Goal: Check status: Check status

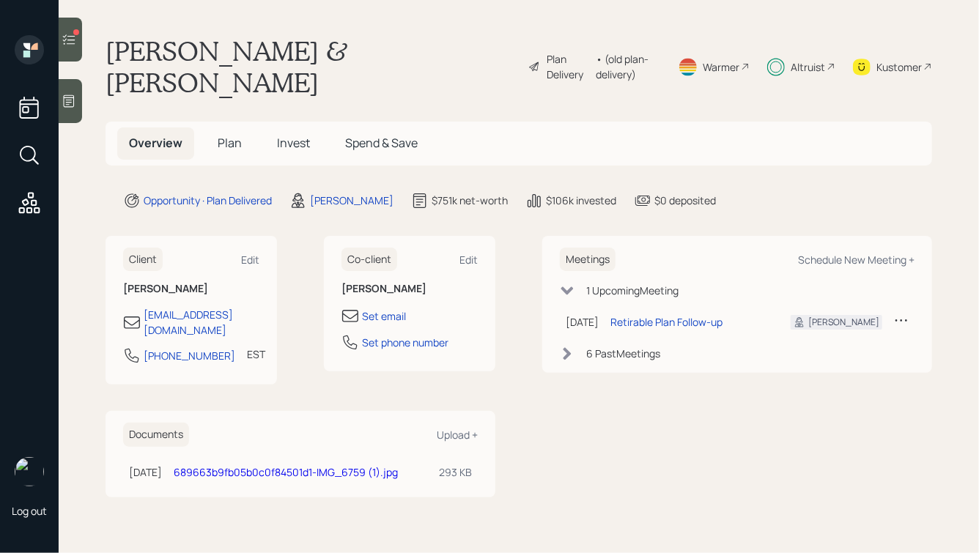
click at [77, 31] on div at bounding box center [76, 32] width 6 height 6
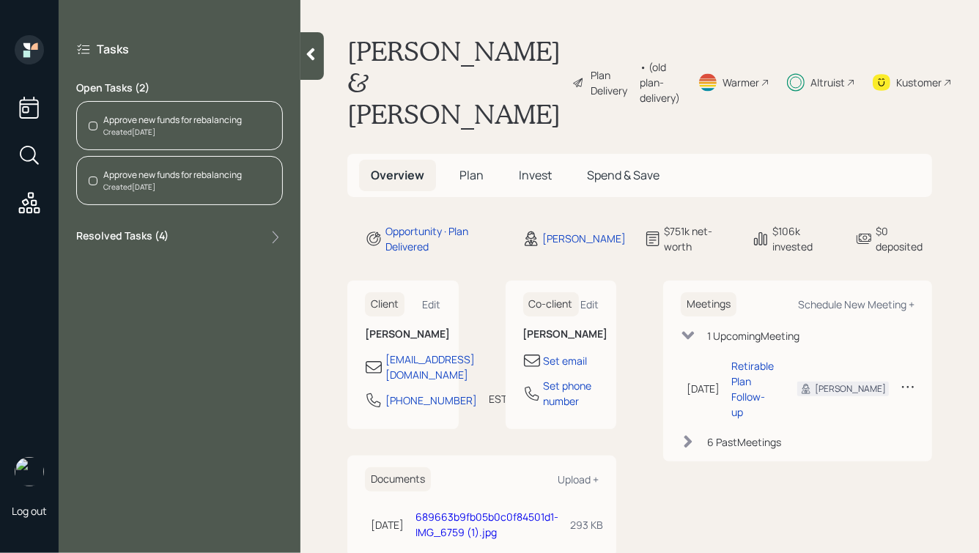
click at [174, 116] on div "Approve new funds for rebalancing" at bounding box center [172, 120] width 138 height 13
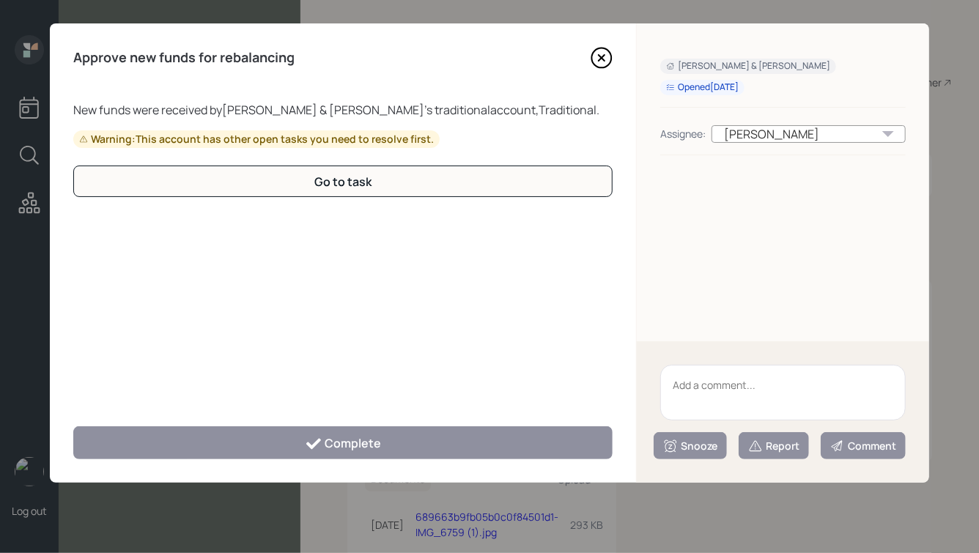
click at [604, 56] on icon at bounding box center [602, 58] width 22 height 22
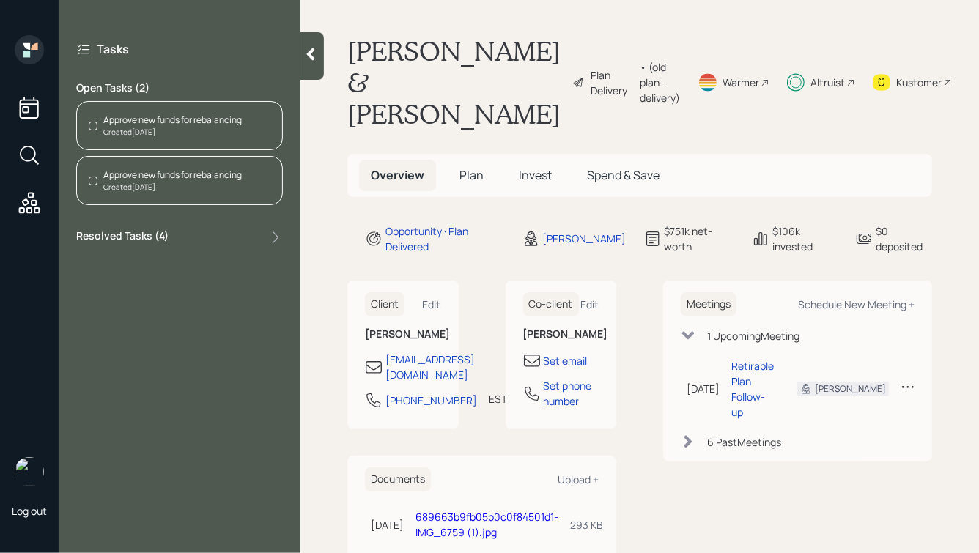
click at [141, 174] on div "Approve new funds for rebalancing" at bounding box center [172, 175] width 138 height 13
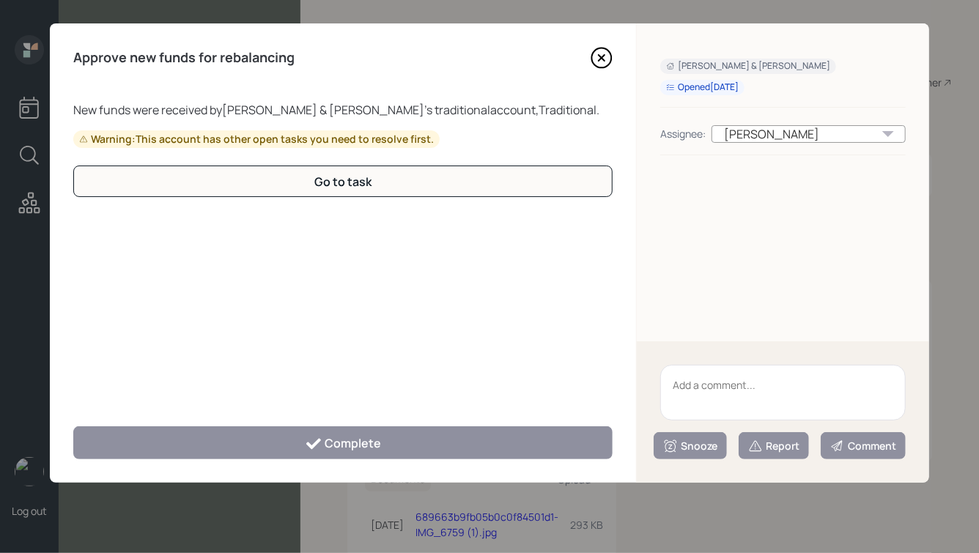
click at [596, 65] on icon at bounding box center [602, 58] width 20 height 20
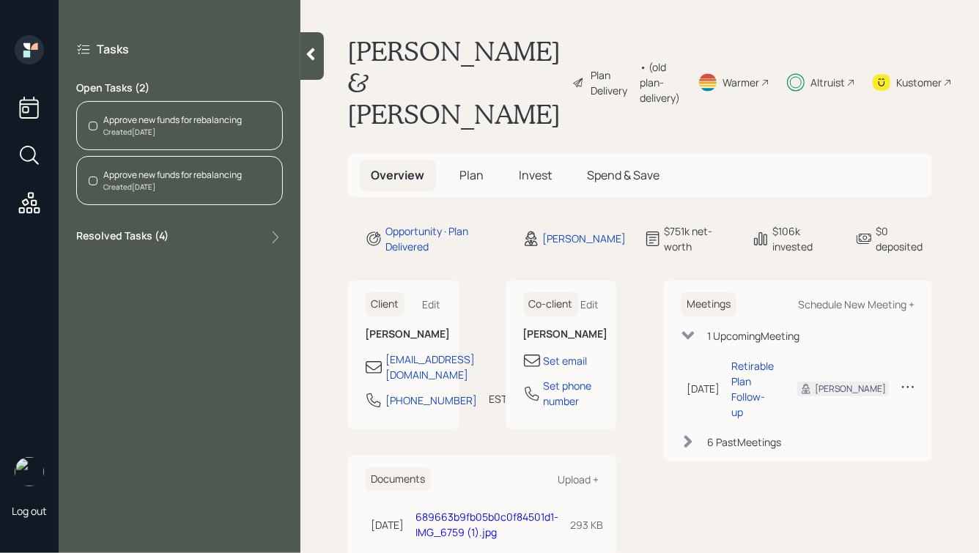
click at [306, 58] on icon at bounding box center [310, 54] width 15 height 15
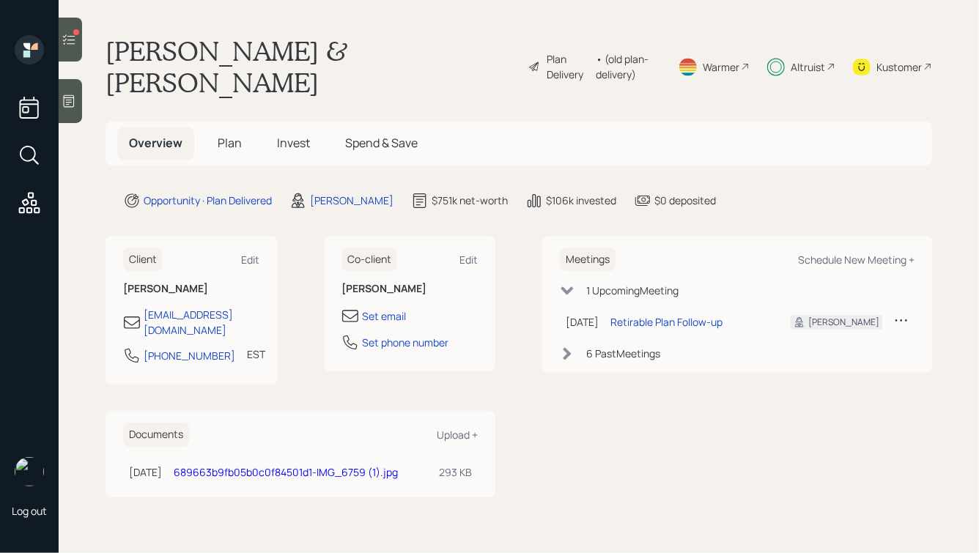
click at [233, 135] on span "Plan" at bounding box center [230, 143] width 24 height 16
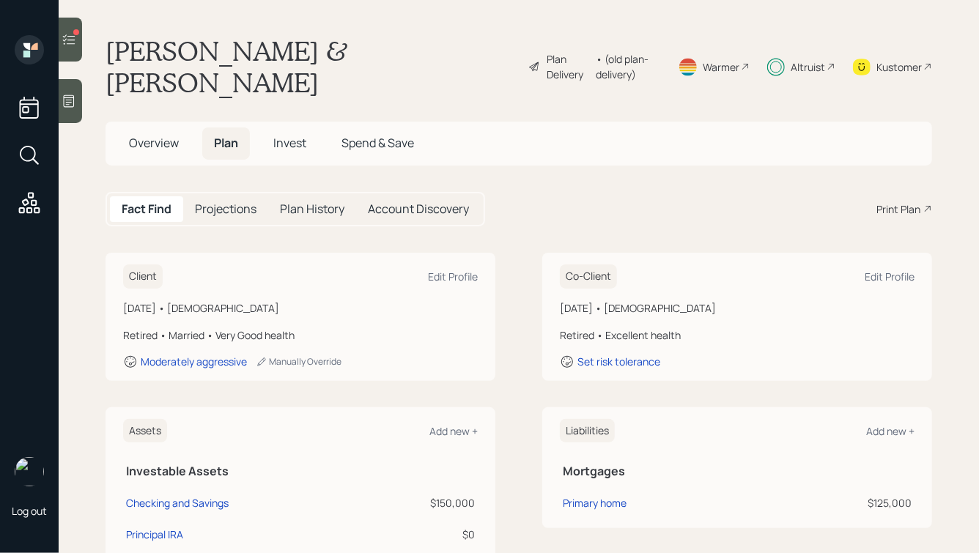
click at [278, 135] on span "Invest" at bounding box center [289, 143] width 33 height 16
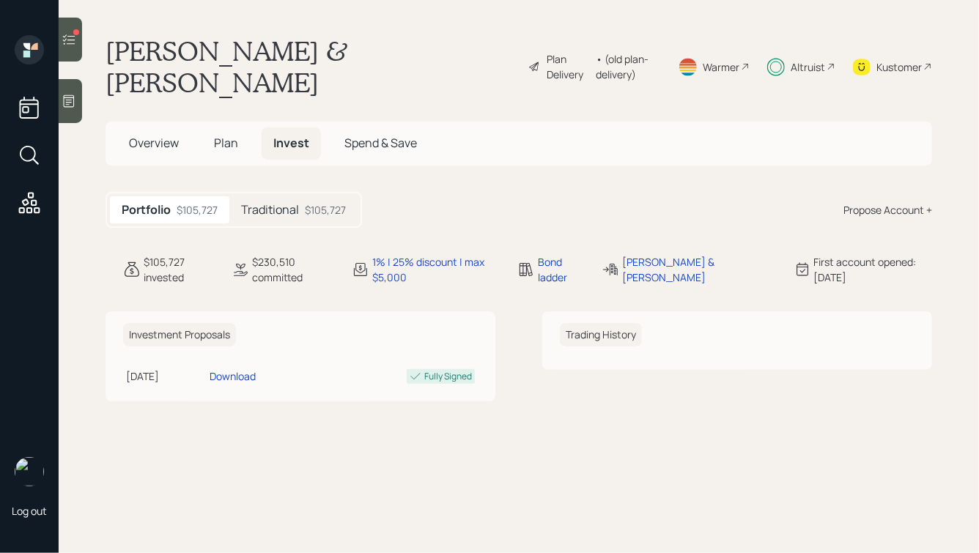
click at [269, 203] on h5 "Traditional" at bounding box center [270, 210] width 58 height 14
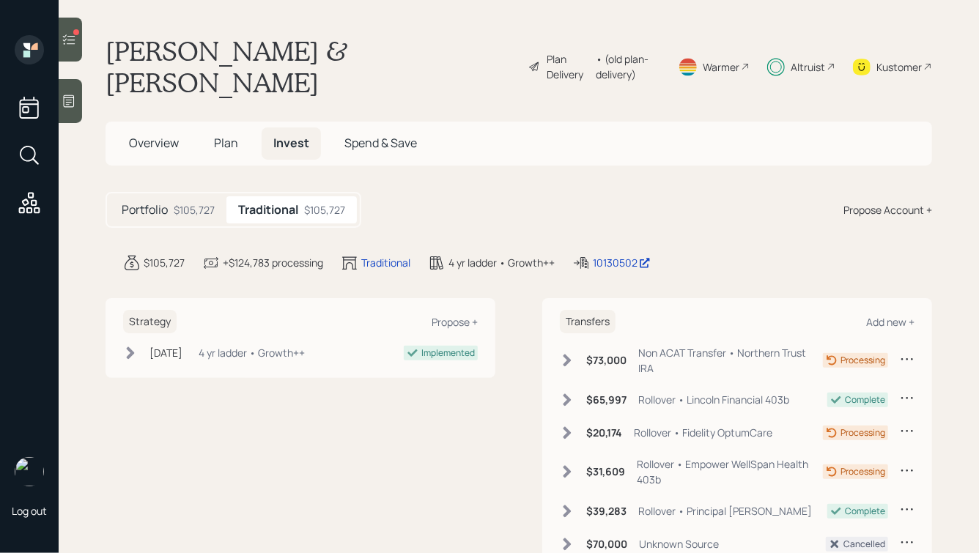
click at [816, 59] on div "Altruist" at bounding box center [808, 66] width 34 height 15
click at [209, 202] on div "$105,727" at bounding box center [194, 209] width 41 height 15
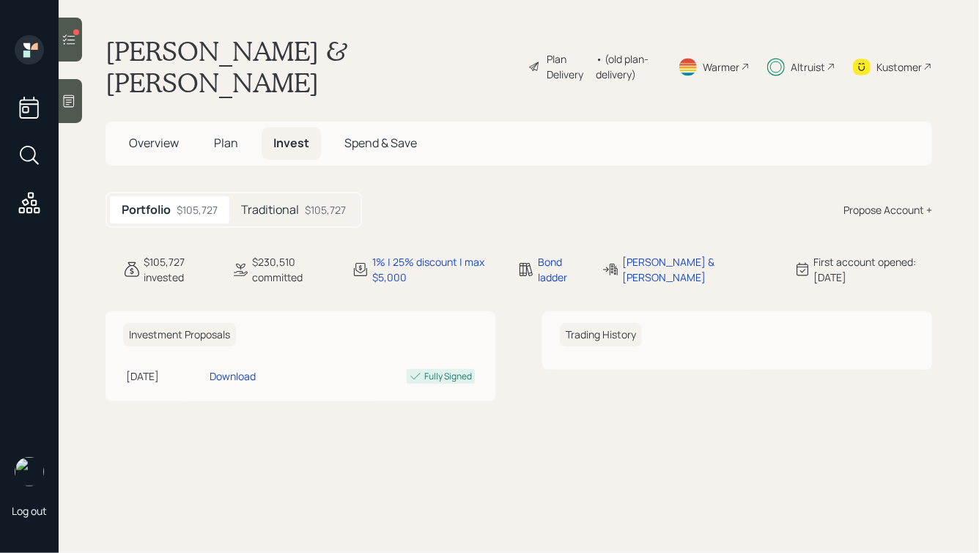
click at [274, 196] on div "Traditional $105,727" at bounding box center [293, 209] width 128 height 27
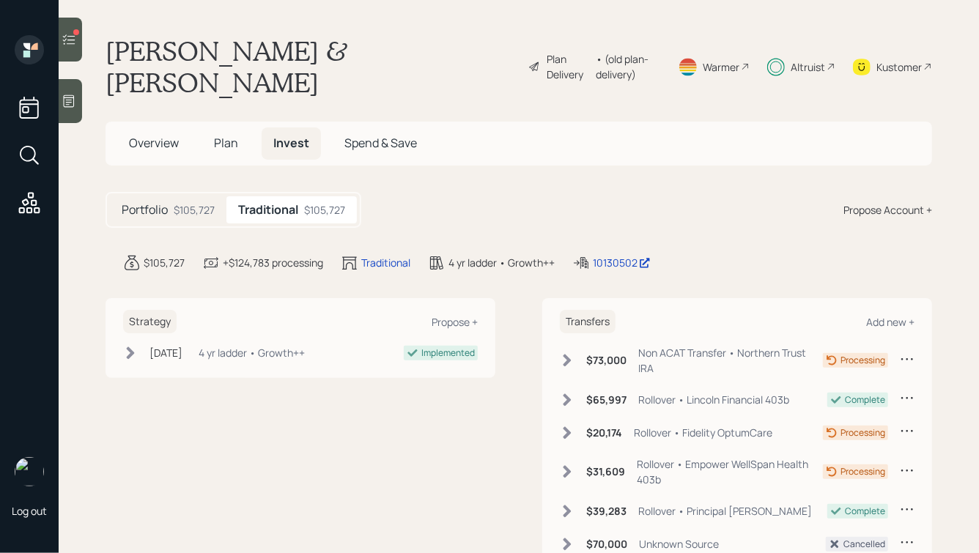
click at [226, 135] on span "Plan" at bounding box center [226, 143] width 24 height 16
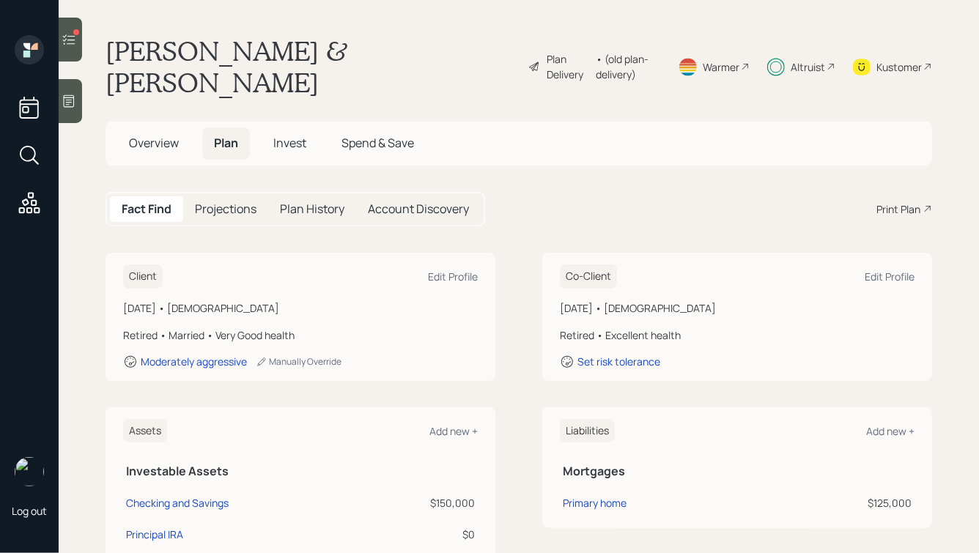
click at [158, 135] on span "Overview" at bounding box center [154, 143] width 50 height 16
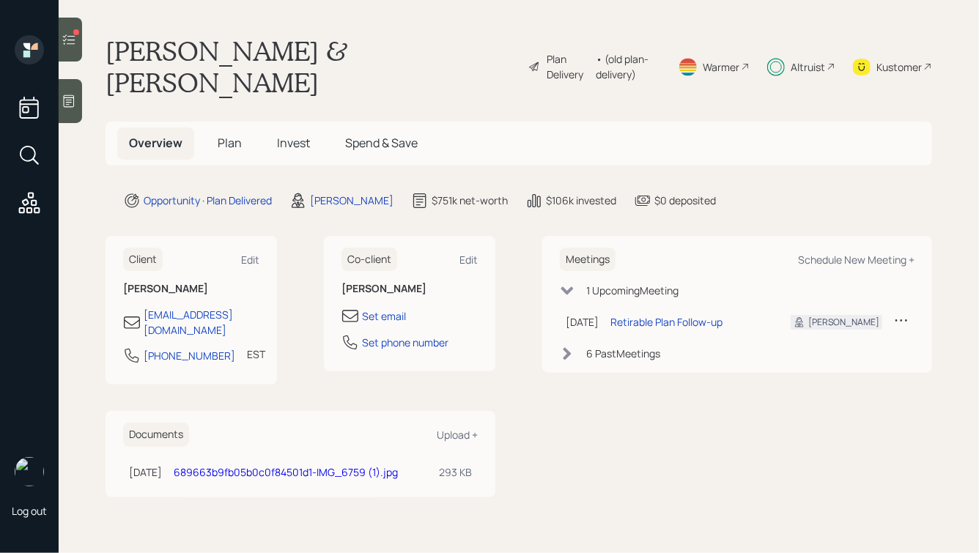
click at [72, 43] on icon at bounding box center [69, 39] width 15 height 15
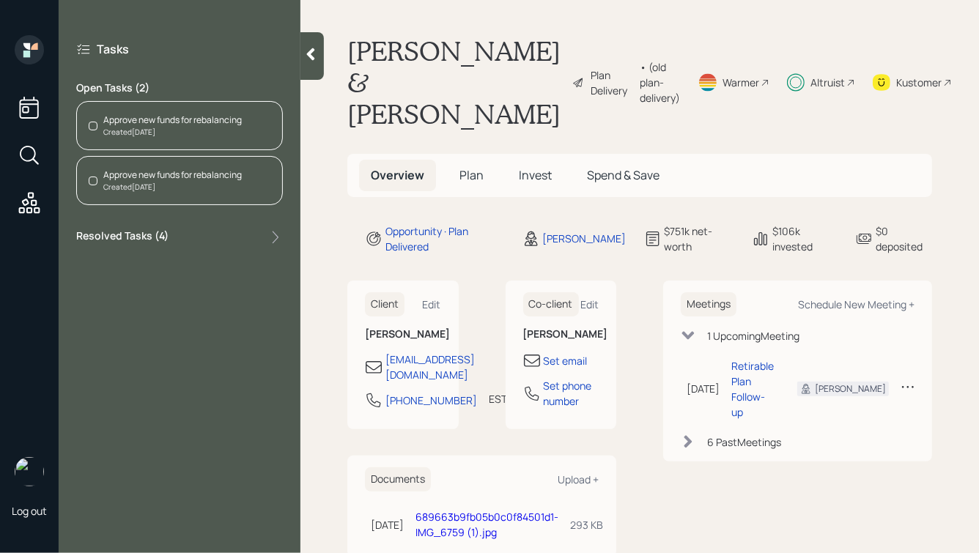
click at [120, 199] on div "Approve new funds for rebalancing Created Aug 20, 2025" at bounding box center [179, 180] width 207 height 49
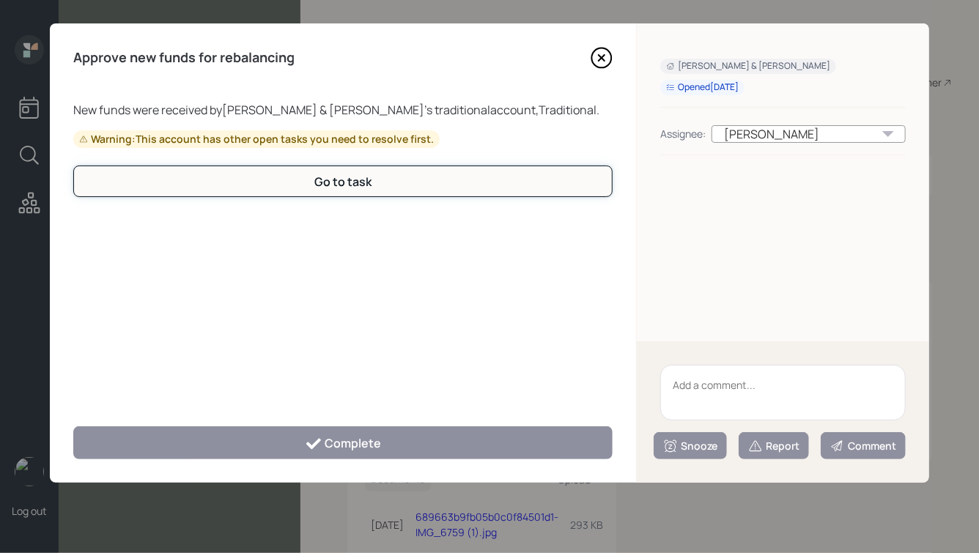
click at [349, 187] on div "Go to task" at bounding box center [342, 182] width 57 height 16
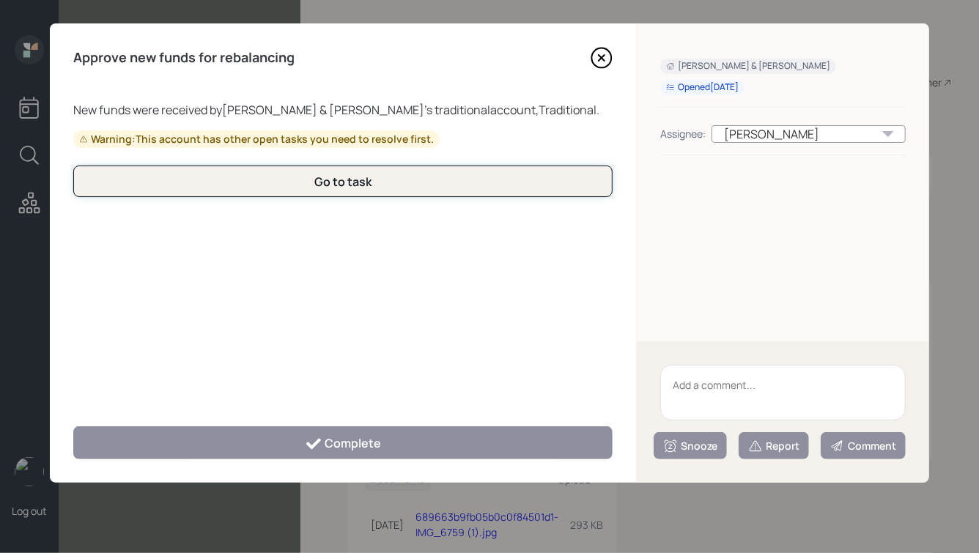
click at [440, 188] on button "Go to task" at bounding box center [342, 182] width 539 height 32
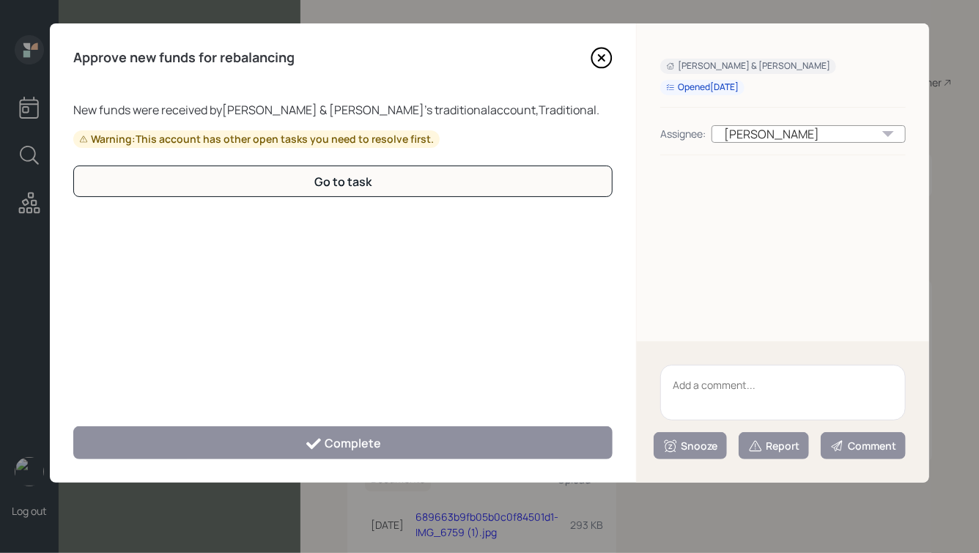
click at [604, 53] on icon at bounding box center [602, 58] width 22 height 22
